Goal: Task Accomplishment & Management: Use online tool/utility

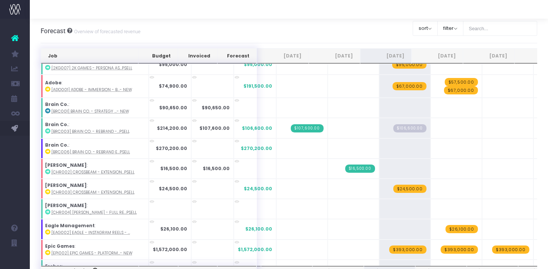
scroll to position [97, 0]
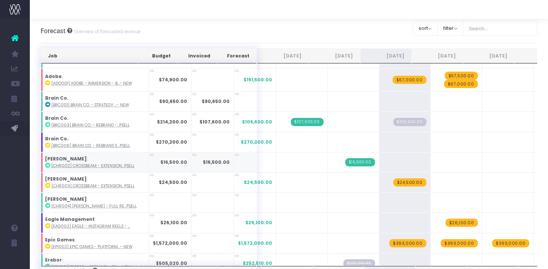
click at [46, 167] on link at bounding box center [47, 165] width 5 height 6
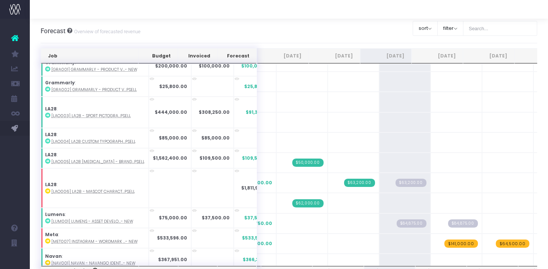
scroll to position [786, 0]
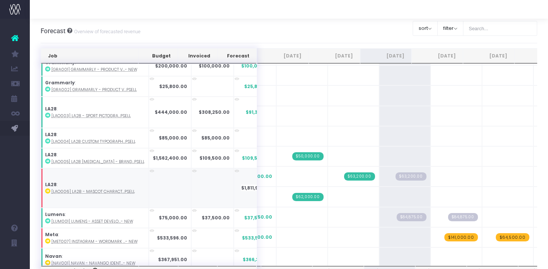
click at [47, 189] on icon at bounding box center [47, 190] width 5 height 5
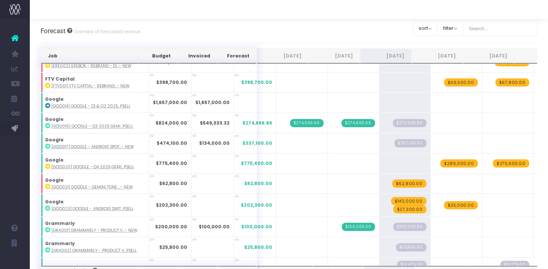
scroll to position [233, 0]
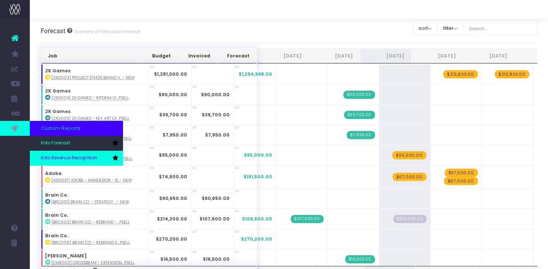
click at [49, 152] on link "Koto Revenue Recognition" at bounding box center [76, 158] width 93 height 15
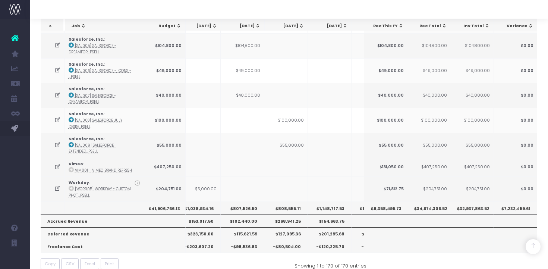
scroll to position [1002, 0]
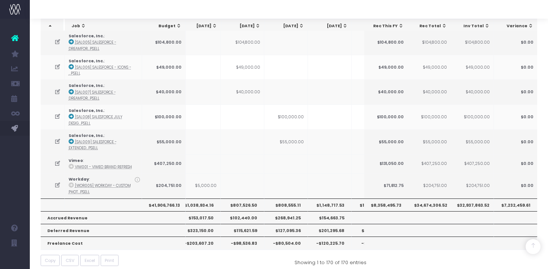
click at [336, 203] on th "$1,148,717.53" at bounding box center [330, 204] width 44 height 13
click at [336, 199] on th "$1,148,717.53" at bounding box center [330, 204] width 44 height 13
copy th "1,148,717.53"
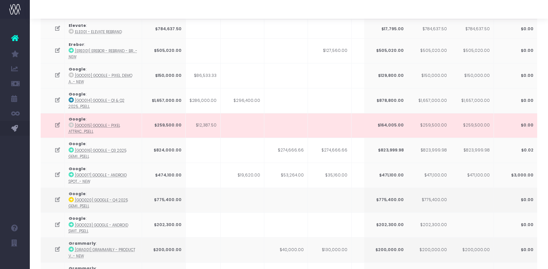
scroll to position [0, 0]
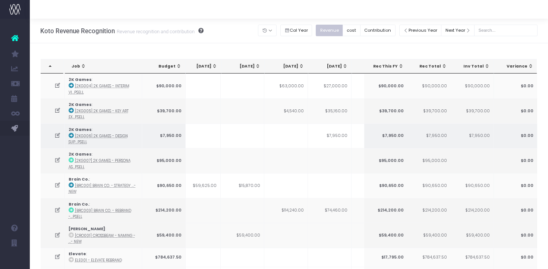
click at [343, 135] on td "$7,950.00" at bounding box center [330, 135] width 44 height 25
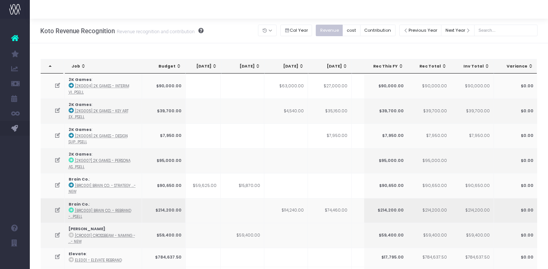
click at [336, 208] on td "$74,460.00" at bounding box center [330, 210] width 44 height 25
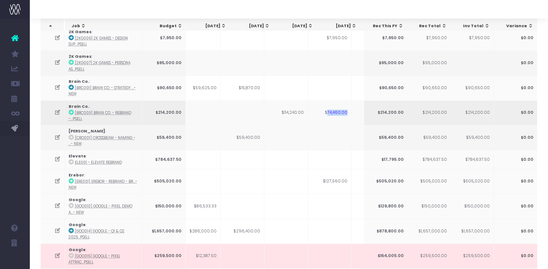
scroll to position [0, 53]
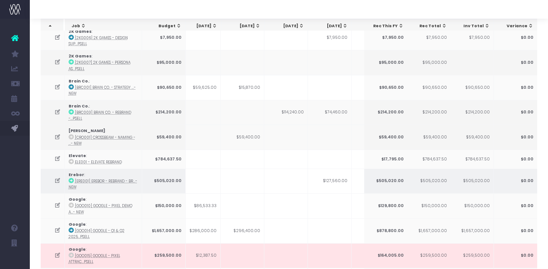
click at [340, 180] on td "$127,560.00" at bounding box center [330, 181] width 44 height 25
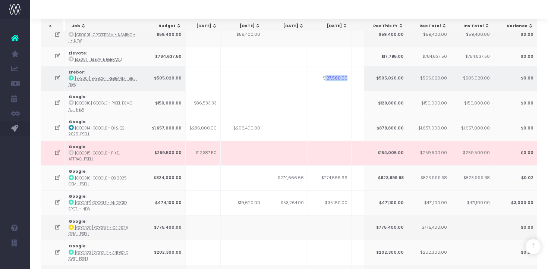
scroll to position [204, 0]
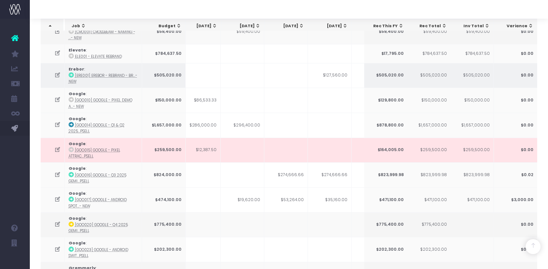
click at [341, 171] on td "$274,666.66" at bounding box center [330, 174] width 44 height 25
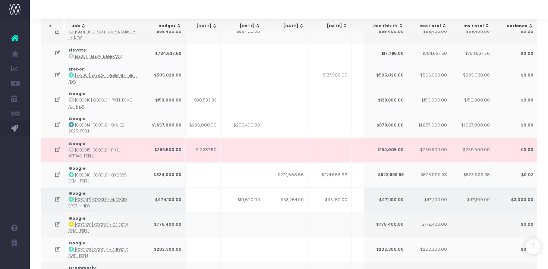
click at [342, 198] on td "$35,160.00" at bounding box center [330, 199] width 44 height 25
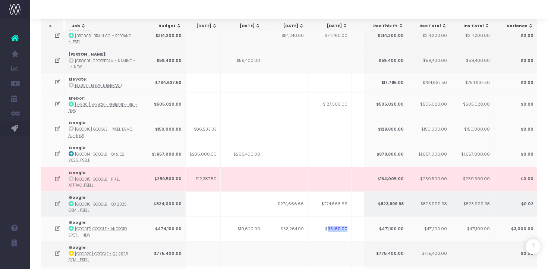
scroll to position [191, 0]
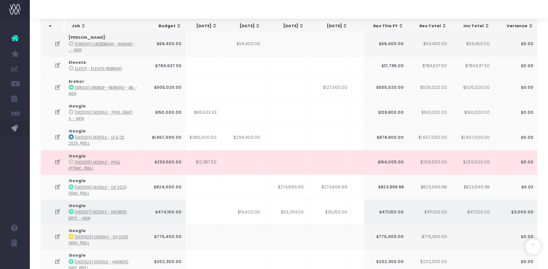
click at [58, 210] on icon at bounding box center [57, 211] width 6 height 6
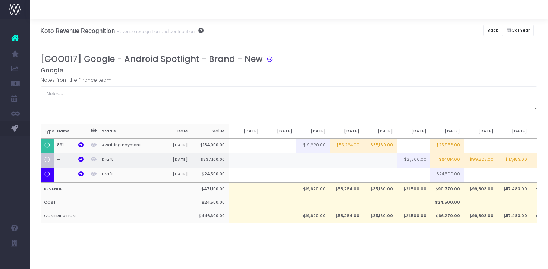
click at [383, 161] on td at bounding box center [380, 160] width 34 height 15
click at [0, 0] on input at bounding box center [0, 0] width 0 height 0
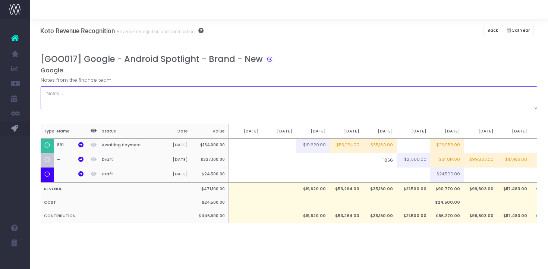
click at [361, 101] on textarea at bounding box center [289, 97] width 497 height 23
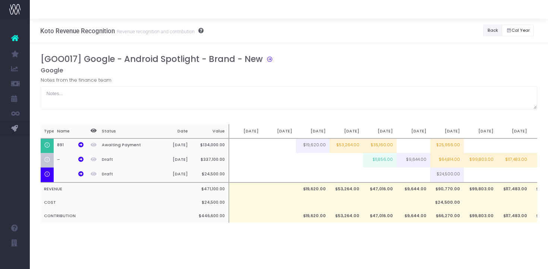
click at [493, 33] on button "Back" at bounding box center [492, 31] width 19 height 12
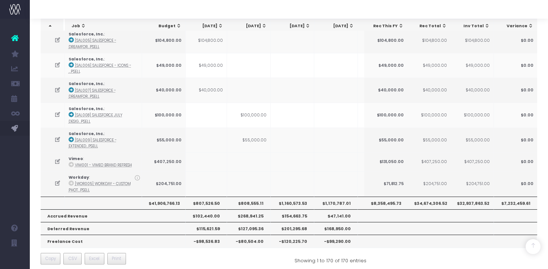
click at [297, 197] on th "$1,160,573.53" at bounding box center [293, 203] width 44 height 13
copy th "1,160,573.53"
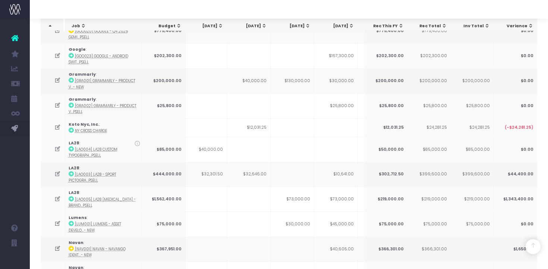
scroll to position [413, 0]
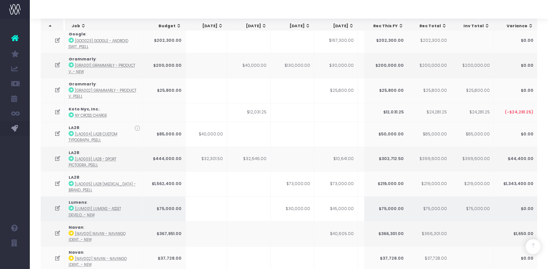
click at [306, 206] on td "$30,000.00" at bounding box center [293, 208] width 44 height 25
click at [58, 205] on icon at bounding box center [57, 208] width 6 height 6
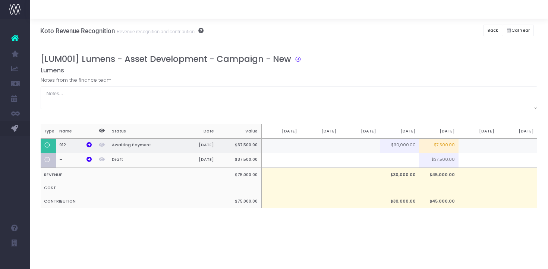
click at [430, 144] on td "$7,500.00" at bounding box center [439, 145] width 40 height 15
type input "$7,500.00"
click at [438, 147] on td "$7,500.00" at bounding box center [439, 145] width 40 height 15
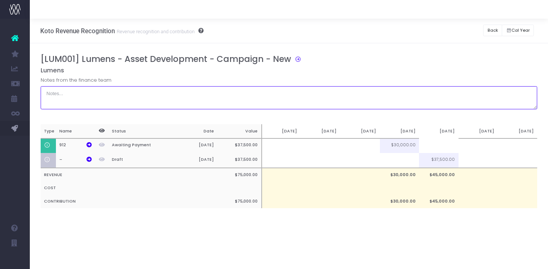
click at [337, 107] on textarea at bounding box center [289, 97] width 497 height 23
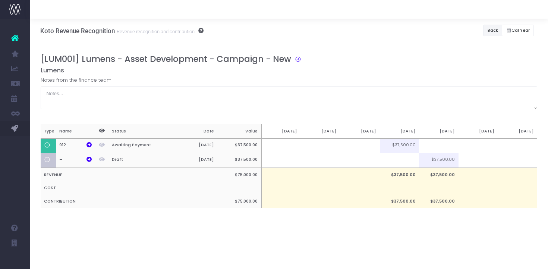
click at [492, 35] on button "Back" at bounding box center [492, 31] width 19 height 12
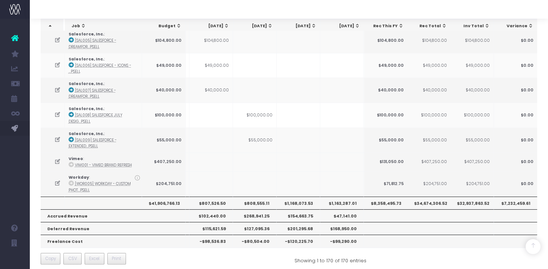
scroll to position [0, 96]
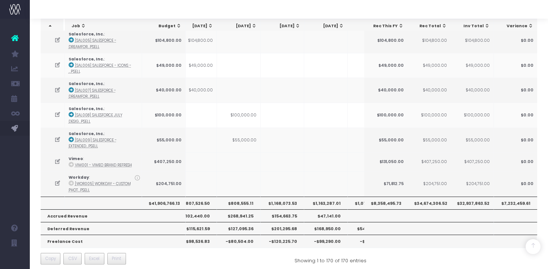
click at [286, 197] on th "$1,168,073.53" at bounding box center [283, 203] width 44 height 13
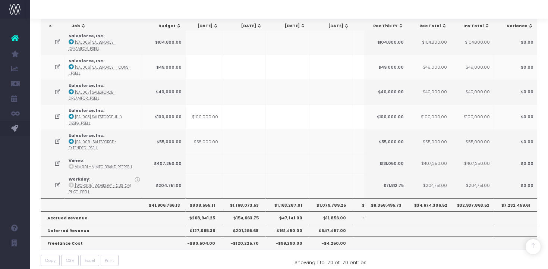
click at [295, 200] on th "$1,163,287.01" at bounding box center [288, 204] width 44 height 13
click at [245, 198] on th "$1,168,073.53" at bounding box center [244, 204] width 44 height 13
copy th "1,168,073.53"
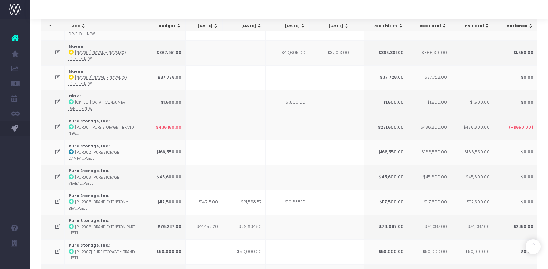
scroll to position [595, 0]
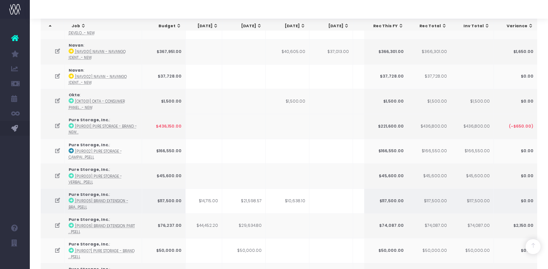
click at [253, 197] on td "$21,598.57" at bounding box center [244, 200] width 44 height 25
click at [59, 197] on icon at bounding box center [57, 200] width 6 height 6
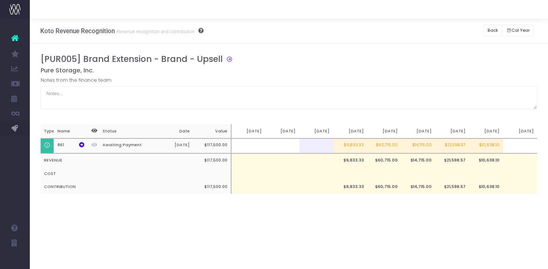
scroll to position [0, 0]
click at [460, 148] on td "$21,598.57" at bounding box center [453, 145] width 34 height 15
type input "5701.67"
click at [445, 201] on div "[PUR005] Brand Extension - Brand - Upsell Pure Storage, Inc. Notes from the fin…" at bounding box center [289, 131] width 497 height 155
click at [517, 143] on td at bounding box center [521, 145] width 34 height 15
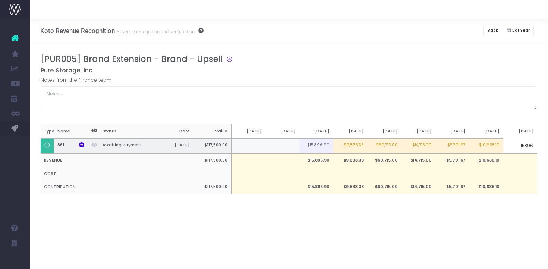
type input "15896.9"
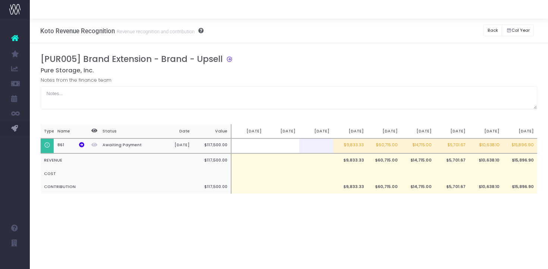
click at [484, 209] on div "[PUR005] Brand Extension - Brand - Upsell Pure Storage, Inc. Notes from the fin…" at bounding box center [289, 131] width 518 height 176
click at [491, 30] on button "Back" at bounding box center [492, 31] width 19 height 12
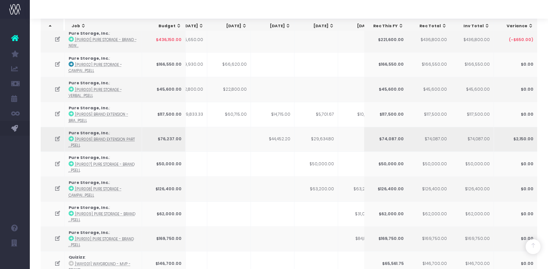
scroll to position [0, 72]
click at [322, 135] on td "$29,634.80" at bounding box center [311, 139] width 44 height 25
click at [321, 135] on td "$29,634.80" at bounding box center [311, 139] width 44 height 25
click at [57, 136] on icon at bounding box center [57, 139] width 6 height 6
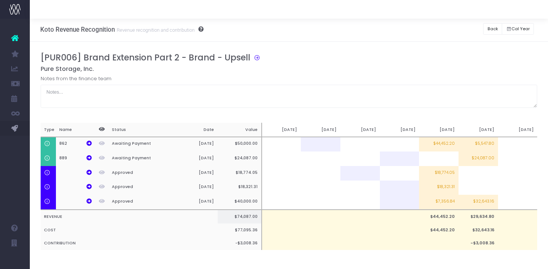
scroll to position [0, 0]
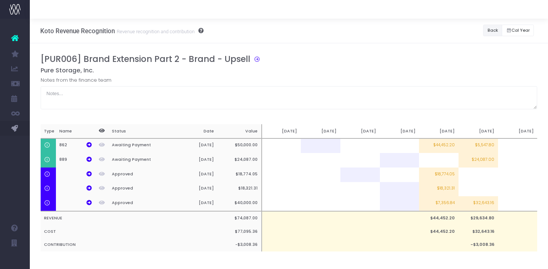
click at [493, 26] on button "Back" at bounding box center [492, 31] width 19 height 12
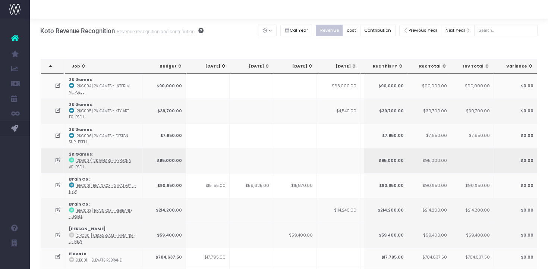
click at [338, 159] on td at bounding box center [339, 160] width 44 height 25
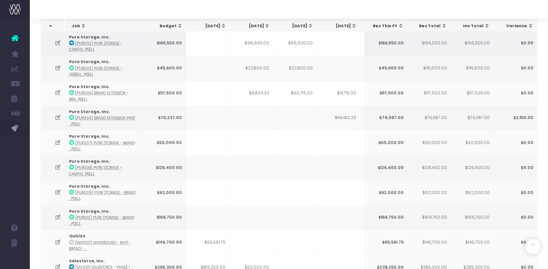
scroll to position [704, 0]
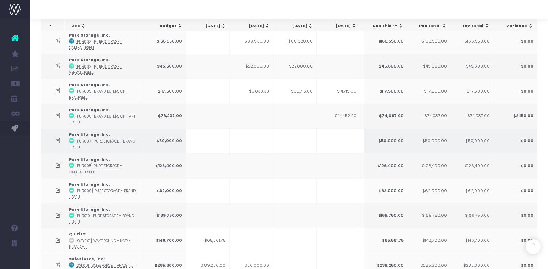
click at [258, 132] on td at bounding box center [252, 140] width 44 height 25
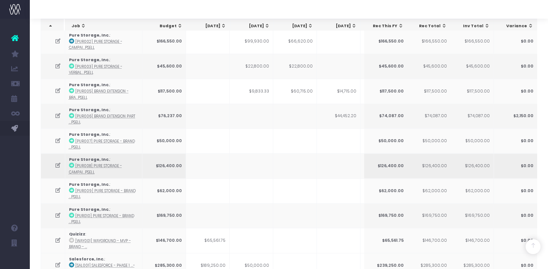
scroll to position [741, 0]
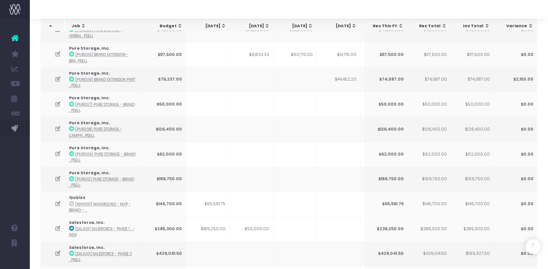
click at [58, 101] on icon at bounding box center [58, 104] width 6 height 6
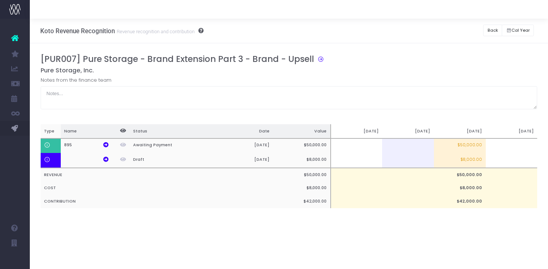
scroll to position [0, 0]
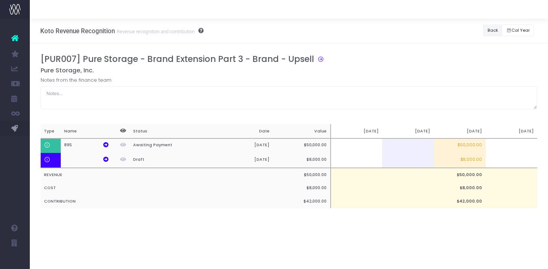
click at [492, 28] on button "Back" at bounding box center [492, 31] width 19 height 12
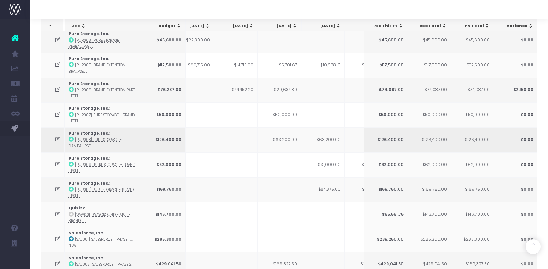
scroll to position [0, 117]
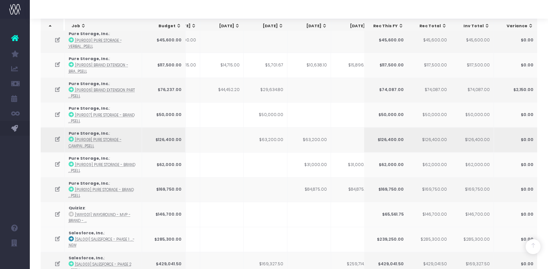
click at [279, 137] on td "$63,200.00" at bounding box center [266, 139] width 44 height 25
click at [279, 133] on td "$63,200.00" at bounding box center [266, 139] width 44 height 25
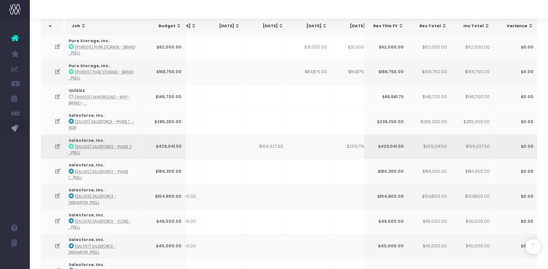
scroll to position [1004, 0]
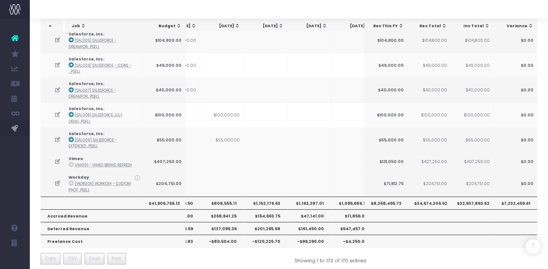
click at [271, 197] on th "$1,152,176.63" at bounding box center [266, 203] width 44 height 13
copy th "1,152,176.63"
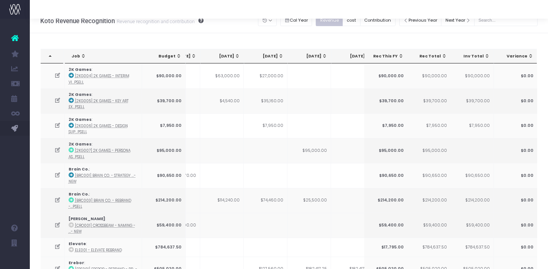
scroll to position [0, 0]
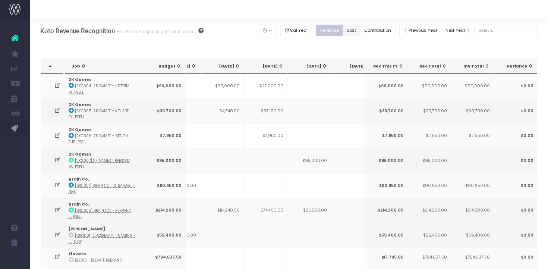
click at [361, 32] on button "cost" at bounding box center [352, 31] width 18 height 12
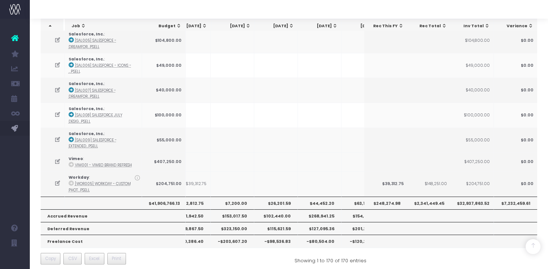
scroll to position [0, 22]
click at [326, 197] on th "$63,108.44" at bounding box center [322, 203] width 44 height 13
copy th "63,108.44"
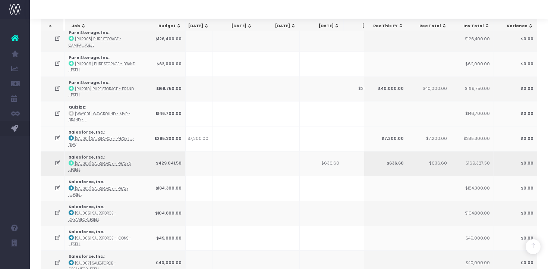
click at [56, 160] on icon at bounding box center [57, 163] width 6 height 6
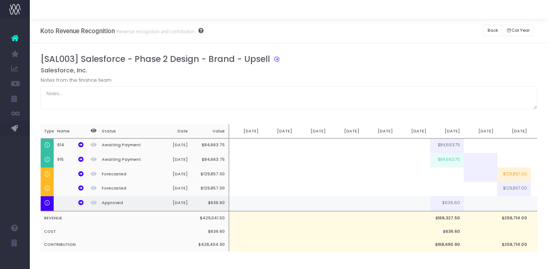
click at [76, 203] on th at bounding box center [71, 203] width 34 height 15
click at [81, 203] on icon at bounding box center [80, 202] width 5 height 5
click at [493, 31] on button "Back" at bounding box center [492, 31] width 19 height 12
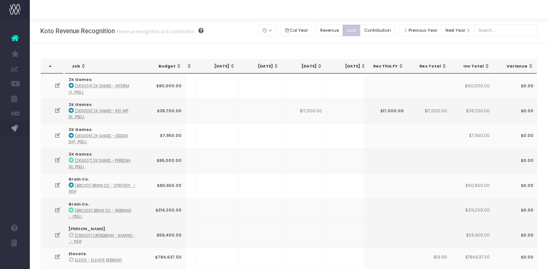
click at [313, 63] on div "[DATE]" at bounding box center [306, 66] width 33 height 6
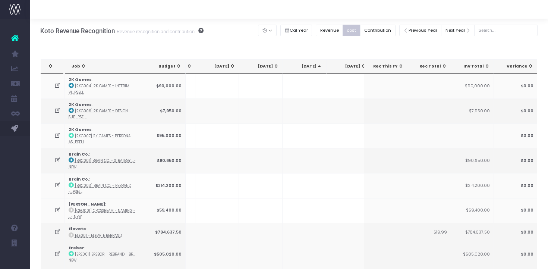
click at [313, 63] on div "[DATE]" at bounding box center [306, 66] width 33 height 6
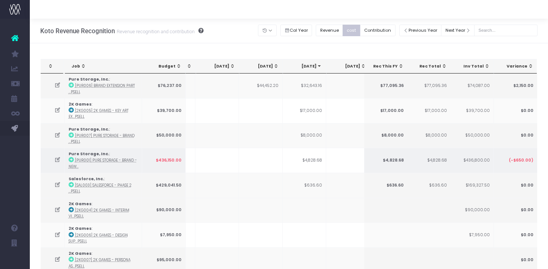
click at [55, 159] on icon at bounding box center [57, 160] width 6 height 6
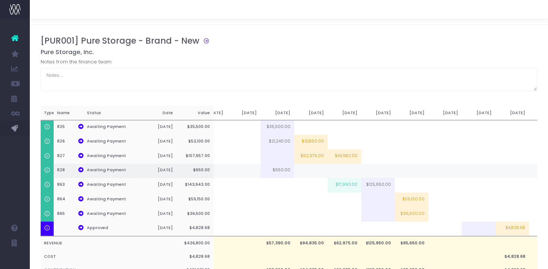
scroll to position [0, 161]
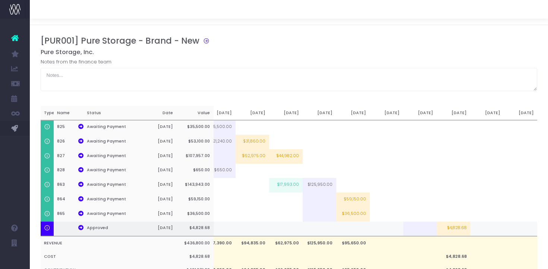
click at [482, 229] on td at bounding box center [488, 229] width 34 height 15
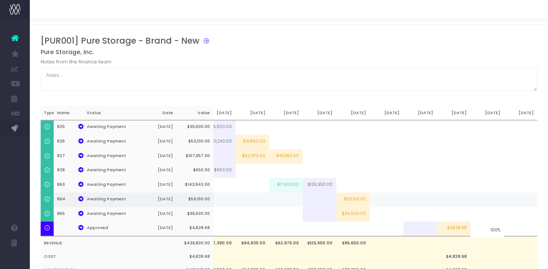
type input "100%"
click at [458, 203] on td at bounding box center [454, 199] width 34 height 15
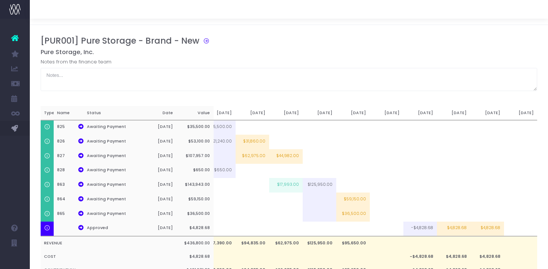
click at [454, 225] on td "$4,828.68" at bounding box center [454, 229] width 34 height 15
type input "$4,828.68"
click at [436, 204] on td at bounding box center [421, 199] width 34 height 15
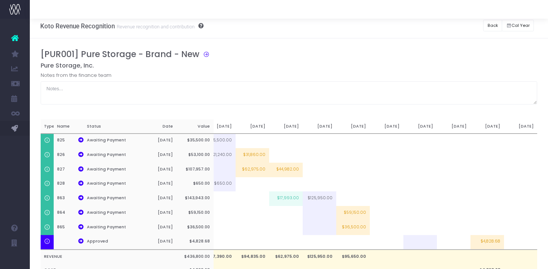
scroll to position [0, 0]
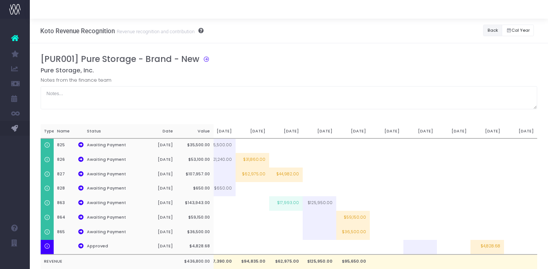
click at [493, 30] on button "Back" at bounding box center [492, 31] width 19 height 12
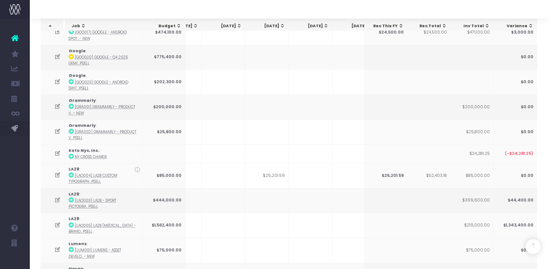
scroll to position [380, 0]
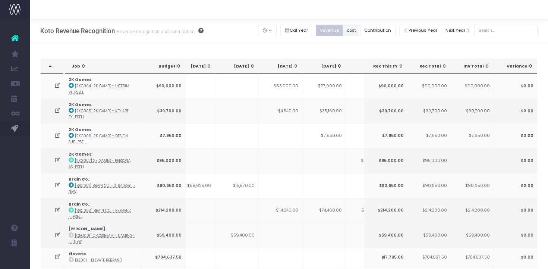
click at [360, 34] on button "cost" at bounding box center [352, 31] width 18 height 12
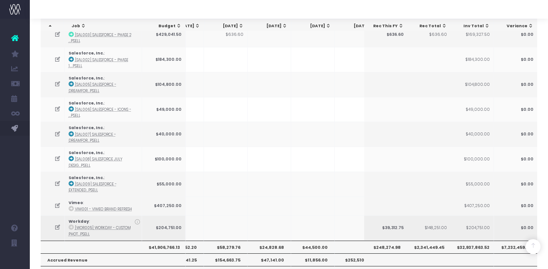
scroll to position [977, 0]
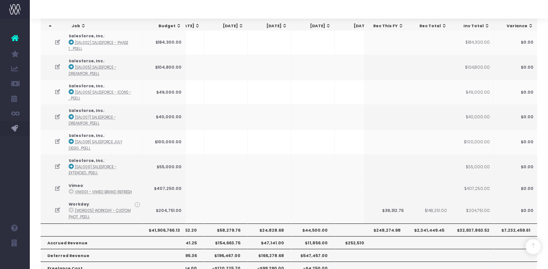
click at [231, 223] on th "$58,279.76" at bounding box center [226, 229] width 44 height 13
copy th "58,279.76"
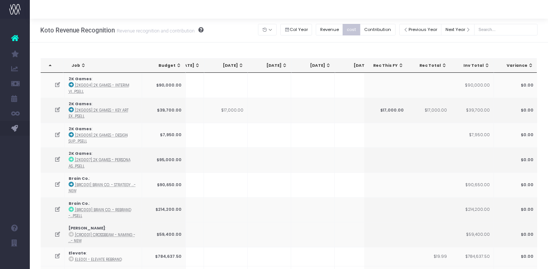
scroll to position [0, 0]
click at [383, 29] on button "Contribution" at bounding box center [377, 31] width 35 height 12
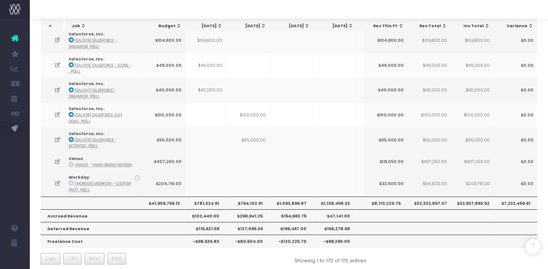
click at [300, 201] on th "$1,093,896.87" at bounding box center [292, 203] width 44 height 13
click at [297, 197] on th "$1,093,896.87" at bounding box center [292, 203] width 44 height 13
copy th "1,093,896.87"
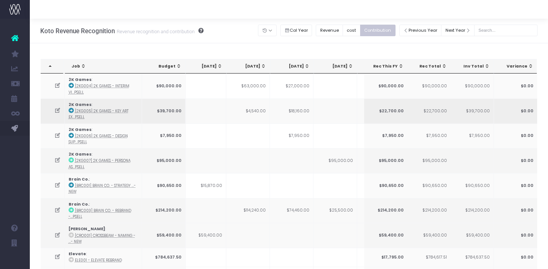
click at [301, 112] on td "$18,160.00" at bounding box center [292, 110] width 44 height 25
click at [57, 110] on icon at bounding box center [57, 110] width 6 height 6
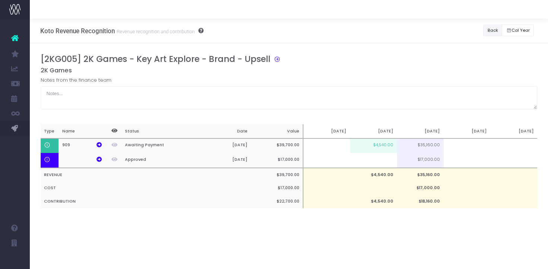
click at [496, 25] on button "Back" at bounding box center [492, 31] width 19 height 12
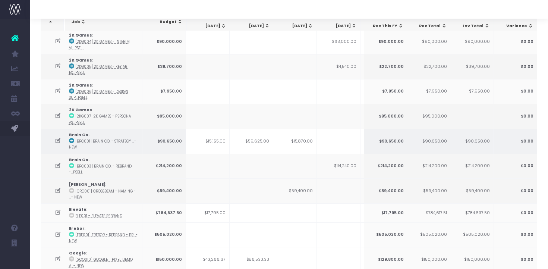
scroll to position [51, 0]
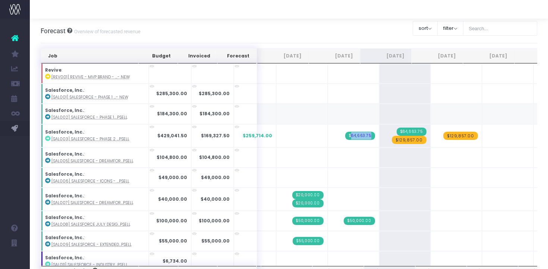
scroll to position [970, 0]
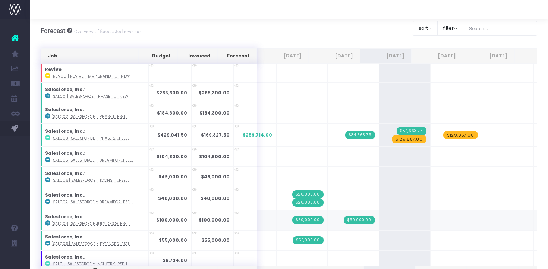
click at [344, 217] on span "$50,000.00" at bounding box center [359, 220] width 31 height 8
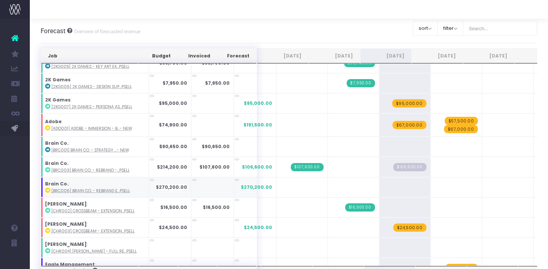
scroll to position [0, 0]
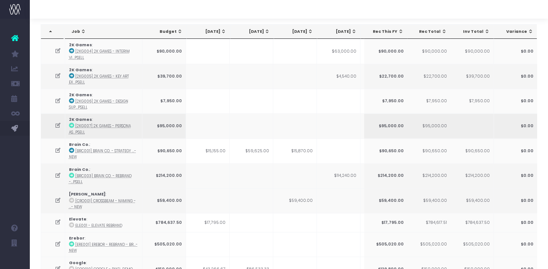
scroll to position [34, 0]
click at [58, 200] on icon at bounding box center [58, 201] width 6 height 6
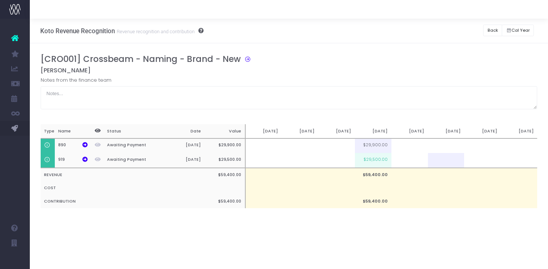
scroll to position [0, 0]
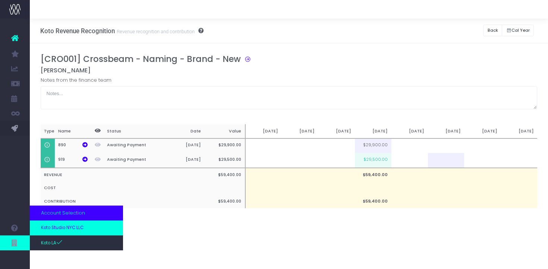
click at [56, 230] on span "Koto Studio NYC LLC" at bounding box center [62, 228] width 43 height 7
